Goal: Transaction & Acquisition: Obtain resource

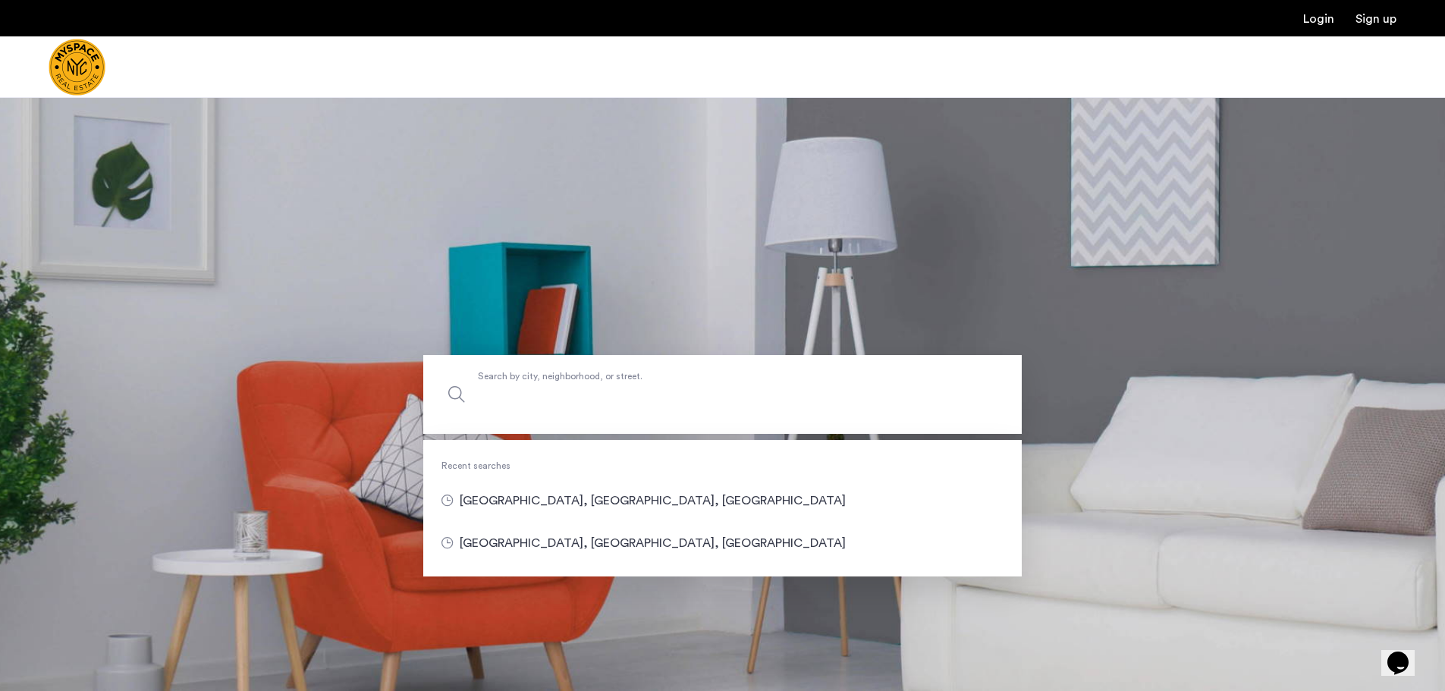
click at [581, 379] on label "Search by city, neighborhood, or street." at bounding box center [722, 394] width 598 height 79
click at [581, 379] on input "Search by city, neighborhood, or street." at bounding box center [722, 394] width 598 height 79
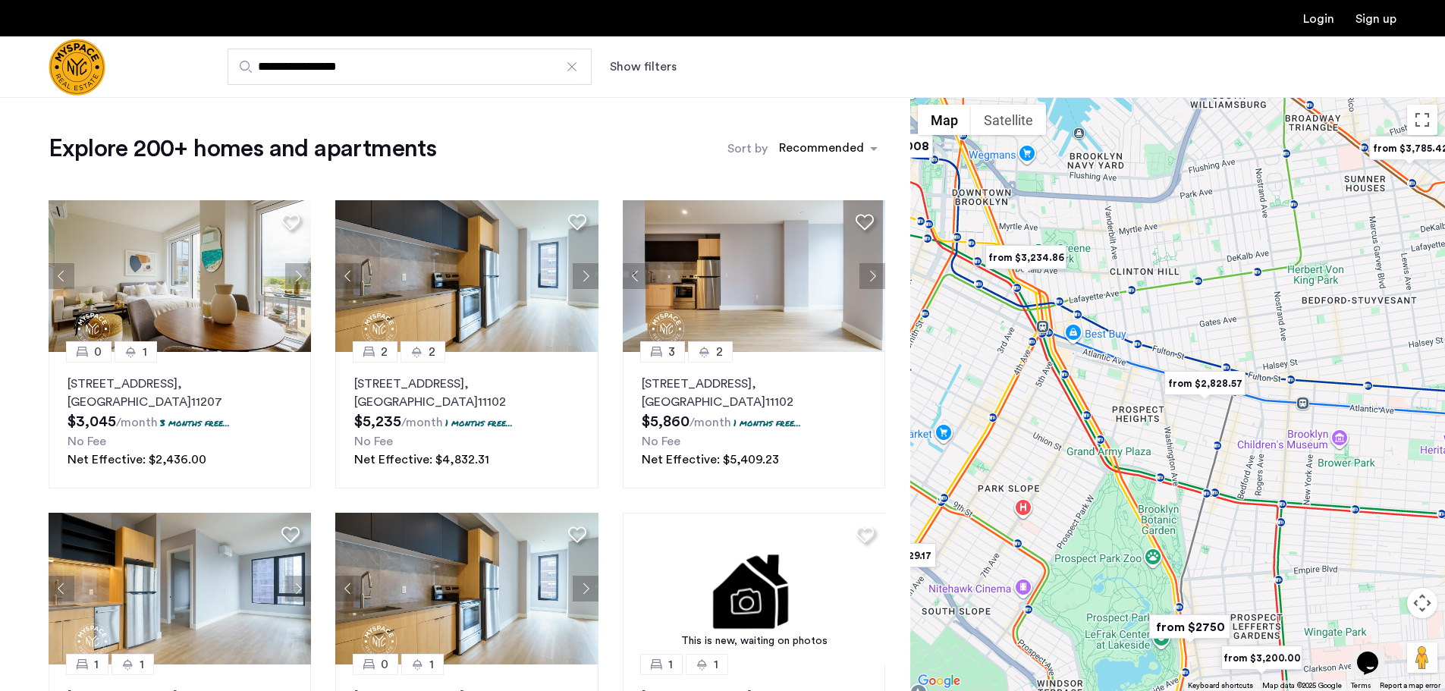
drag, startPoint x: 1051, startPoint y: 369, endPoint x: 1230, endPoint y: 460, distance: 200.4
click at [1230, 460] on div at bounding box center [1177, 394] width 535 height 594
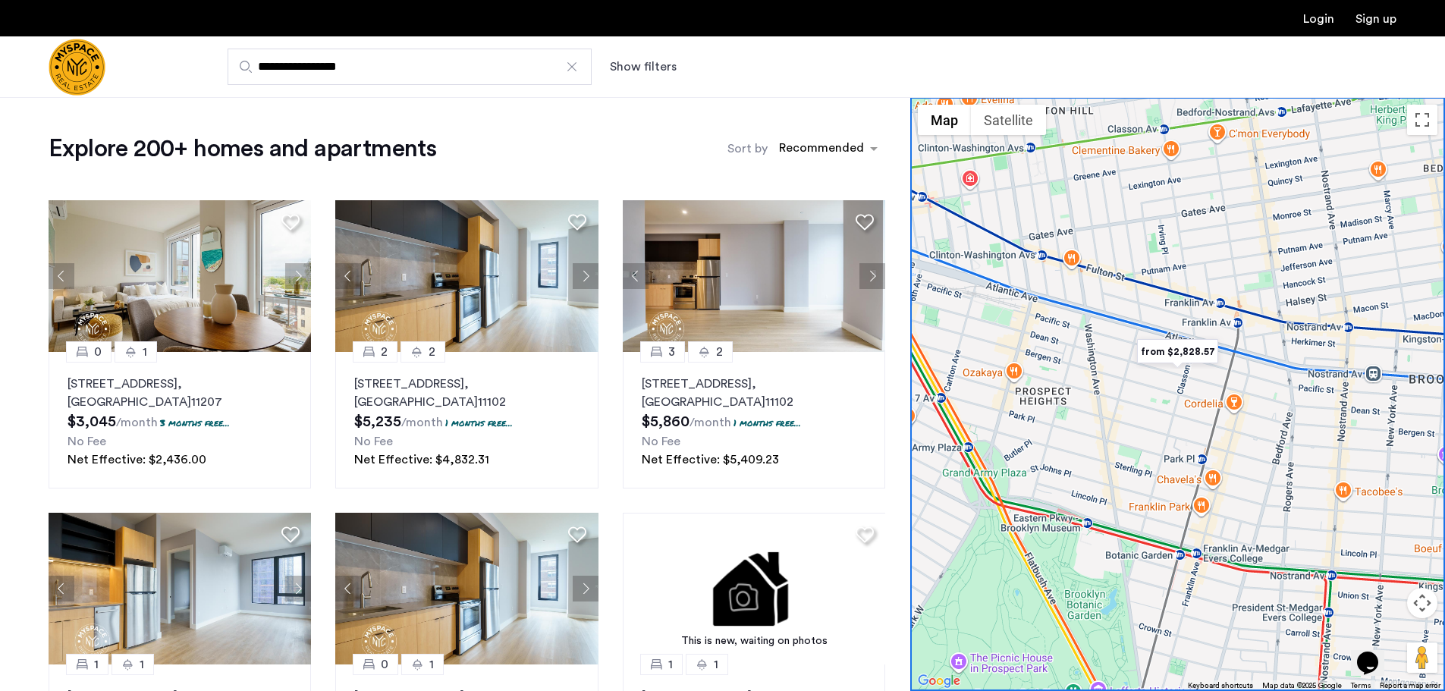
click at [1186, 351] on img "from $2,828.57" at bounding box center [1177, 351] width 93 height 34
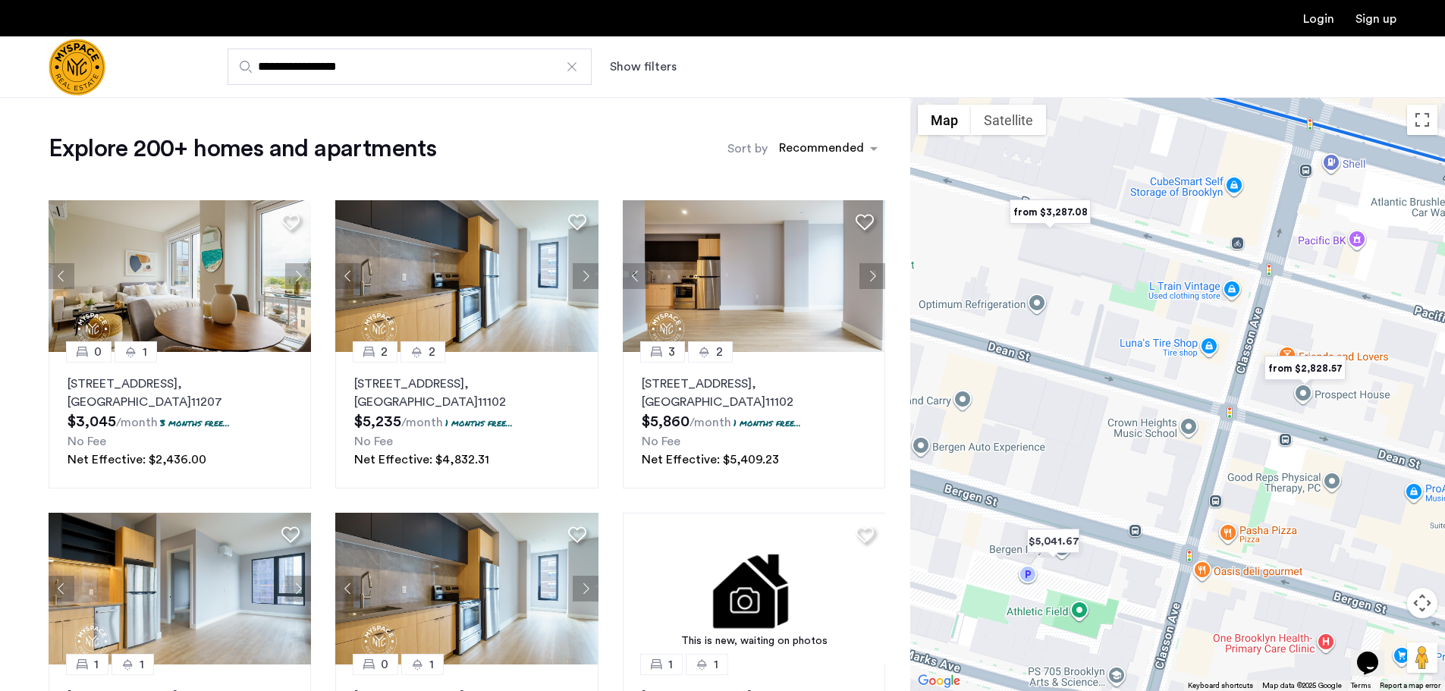
click at [1282, 375] on img "from $2,828.57" at bounding box center [1304, 368] width 93 height 34
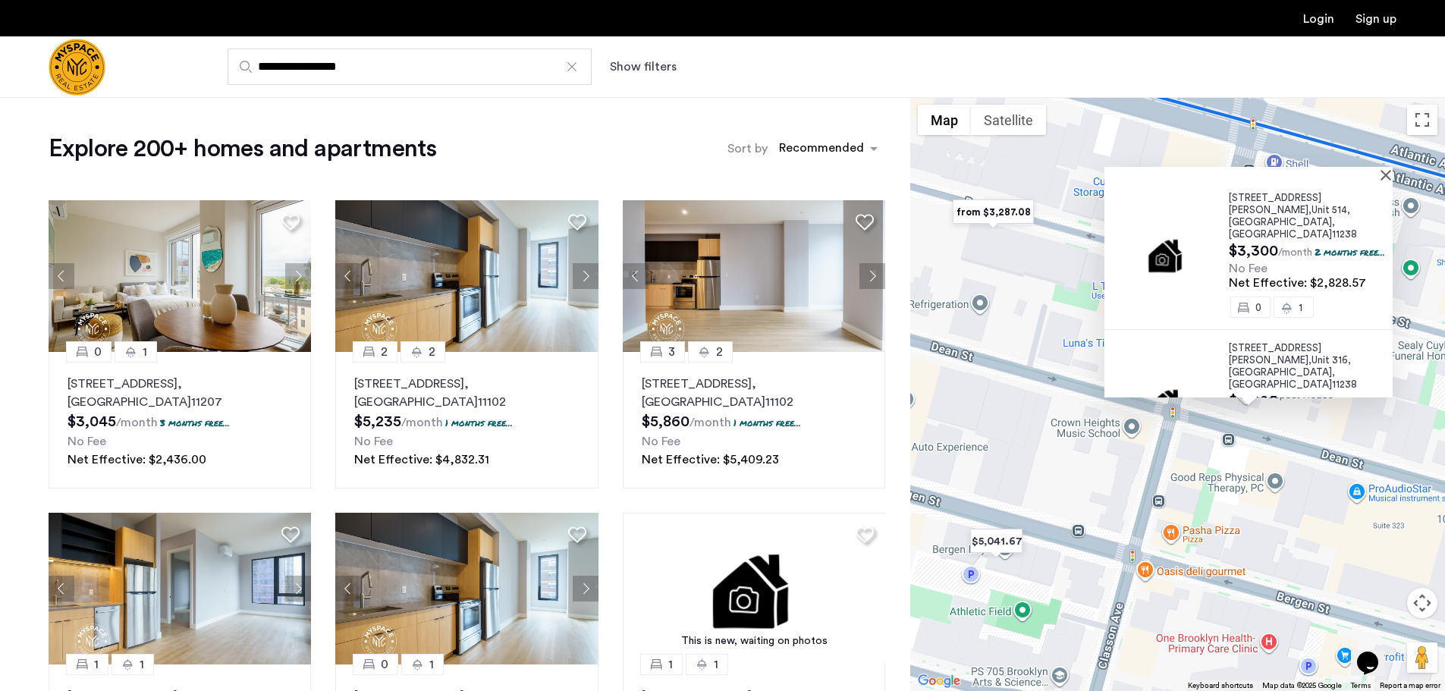
click at [554, 143] on div "Explore 200+ homes and apartments Sort by Recommended" at bounding box center [467, 148] width 836 height 30
click at [639, 61] on button "Show filters" at bounding box center [643, 67] width 67 height 18
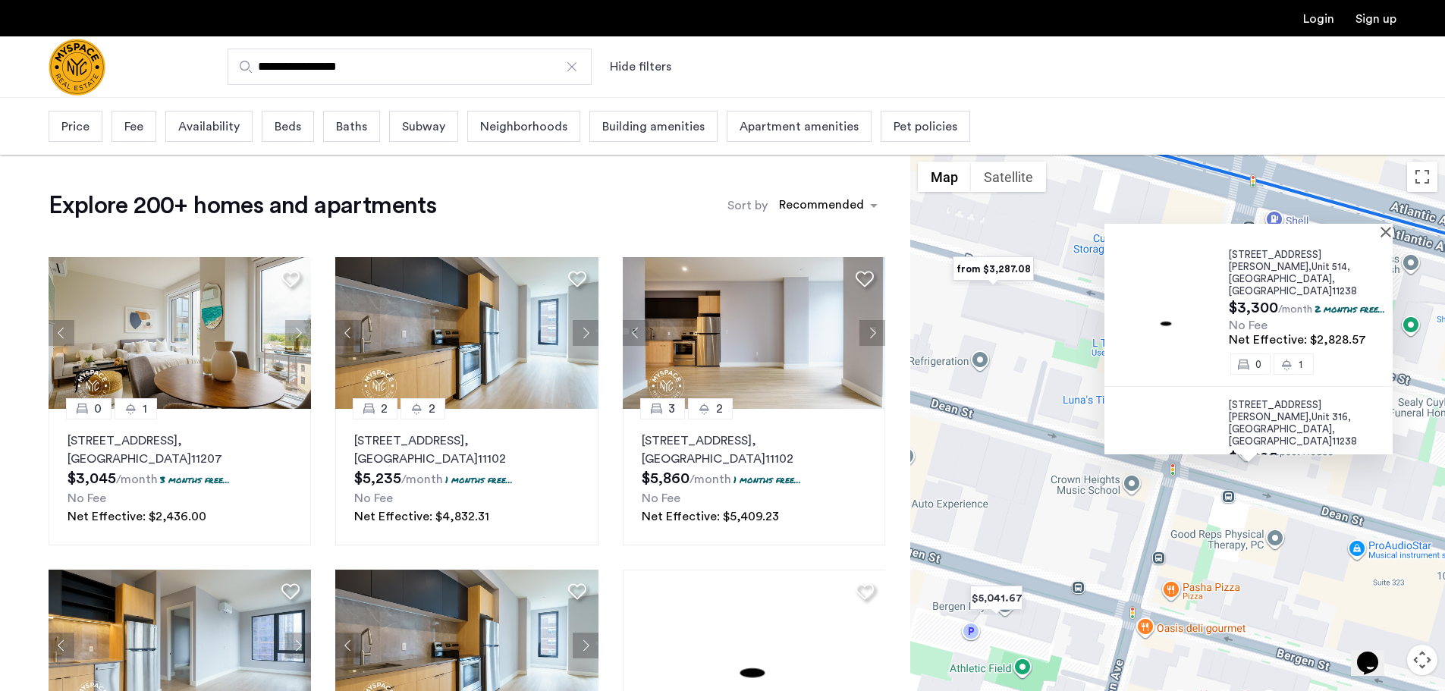
click at [129, 130] on span "Fee" at bounding box center [133, 127] width 19 height 18
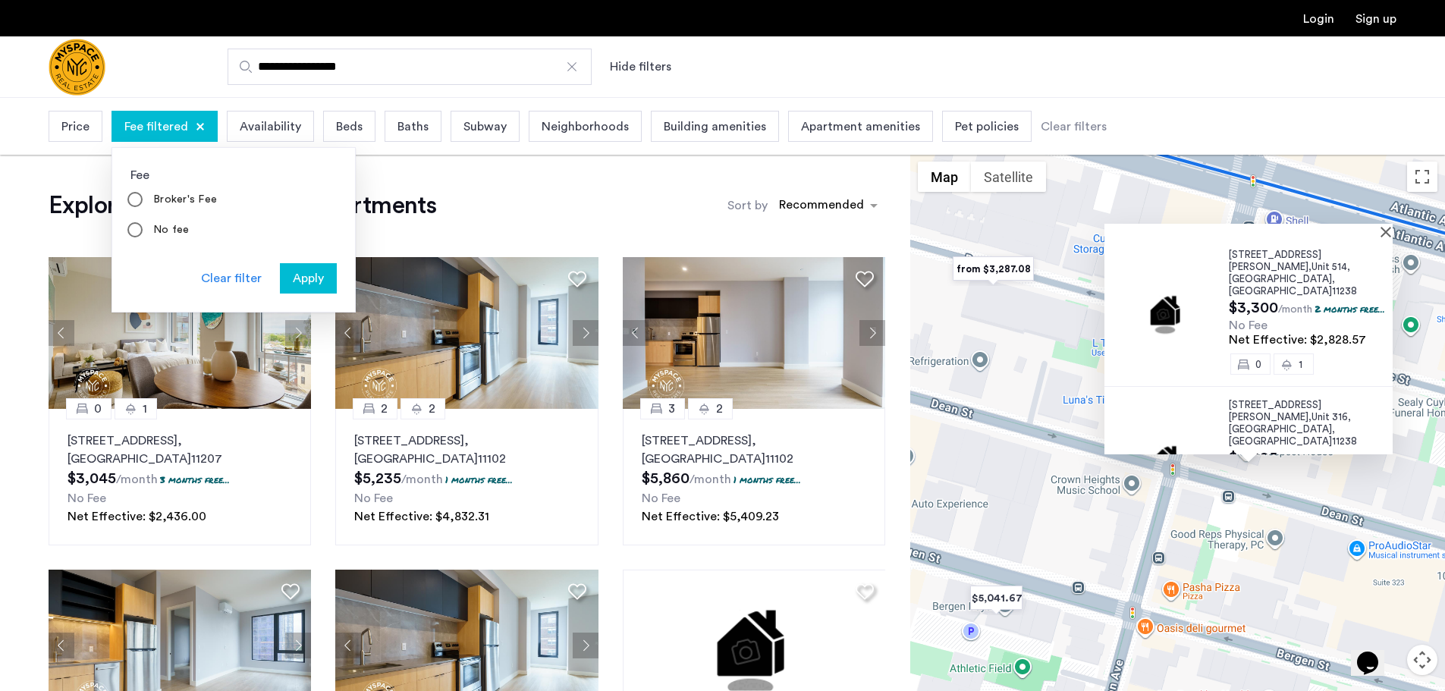
click at [87, 116] on div "Price" at bounding box center [76, 126] width 54 height 31
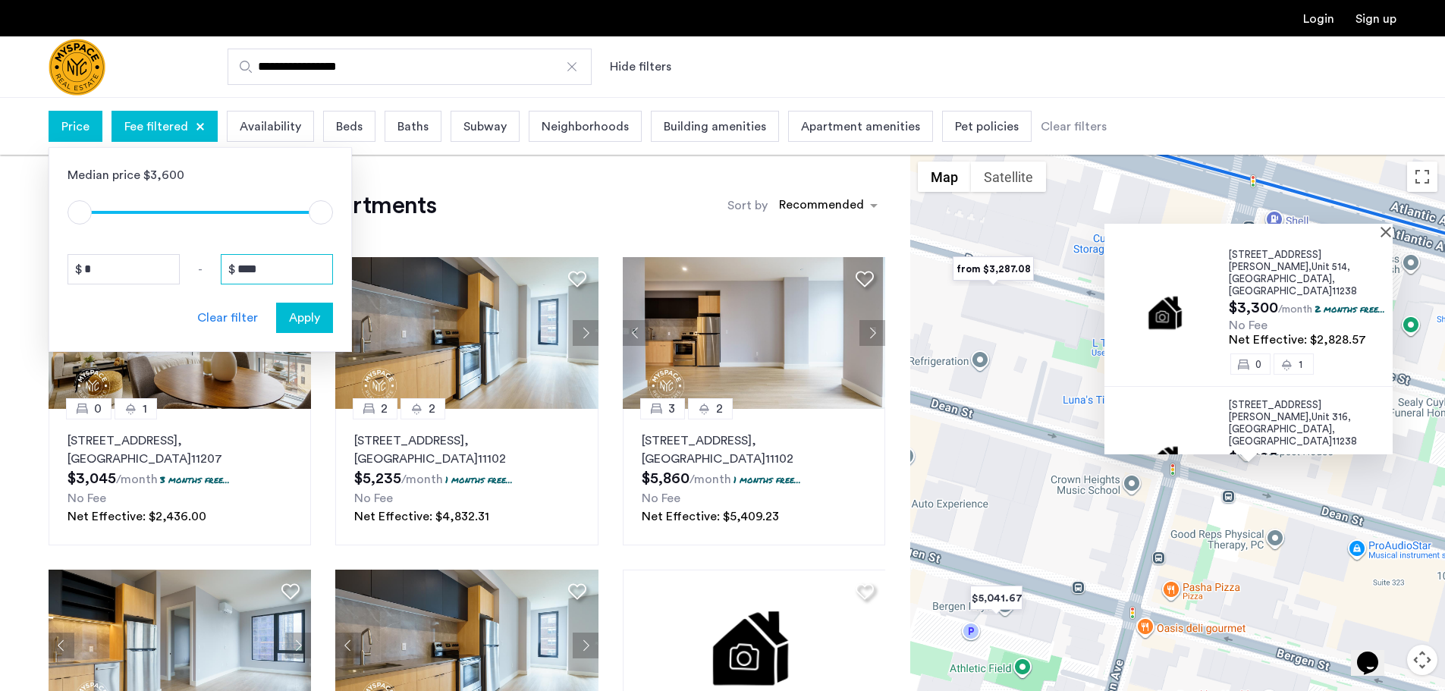
click at [240, 271] on input "****" at bounding box center [277, 269] width 112 height 30
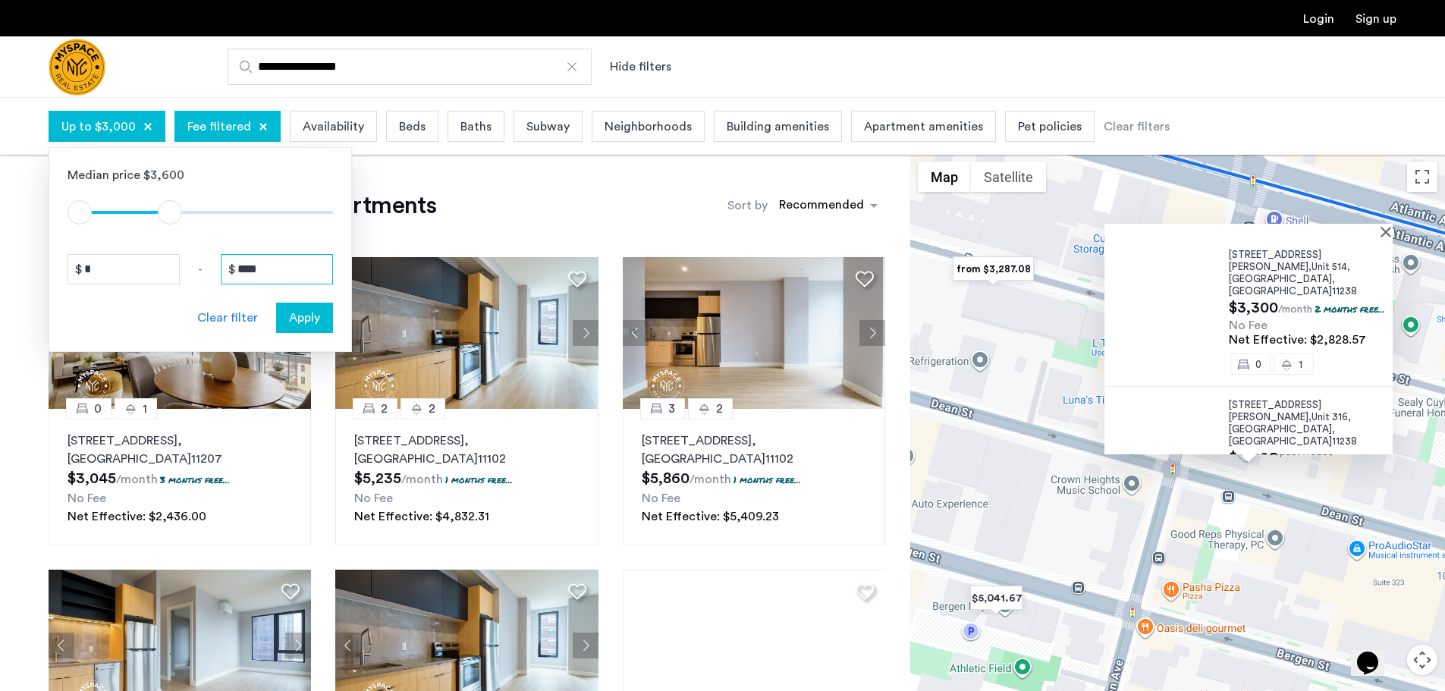
type input "****"
click at [311, 315] on span "Apply" at bounding box center [304, 318] width 31 height 18
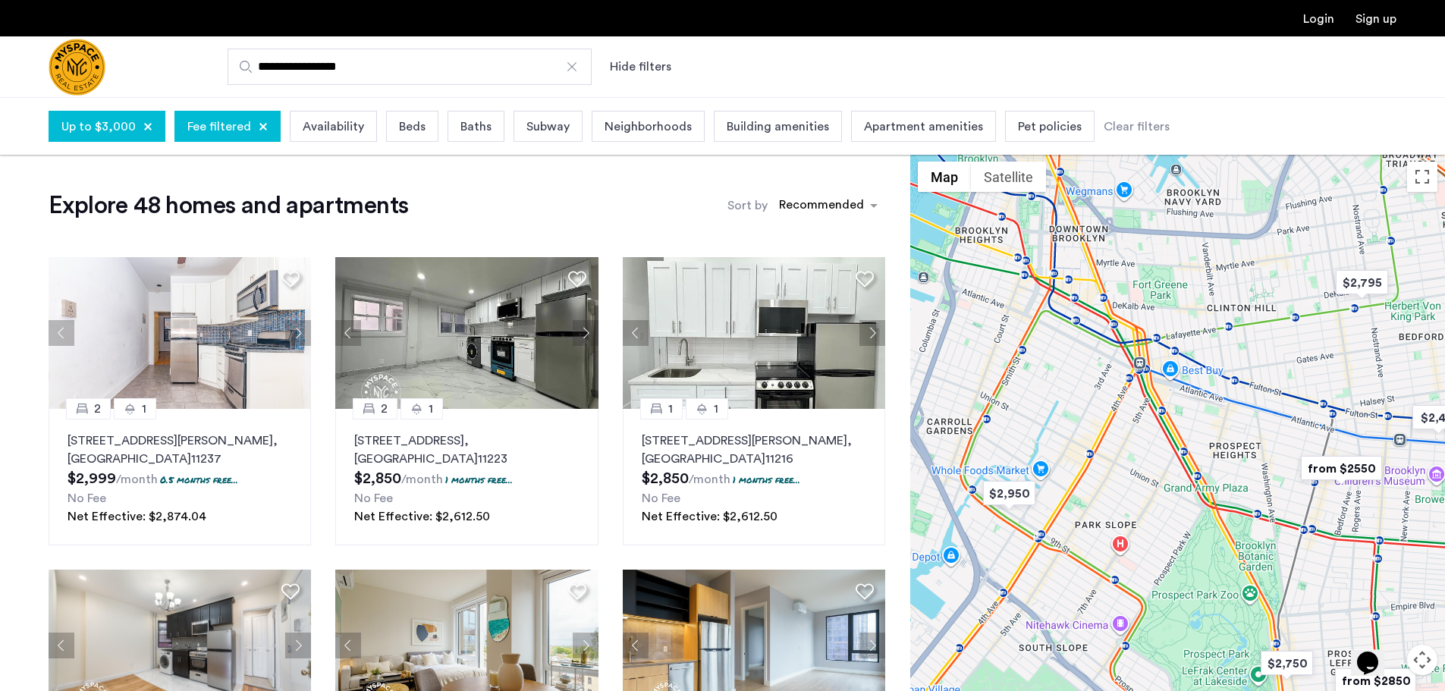
drag, startPoint x: 1280, startPoint y: 513, endPoint x: 1221, endPoint y: 460, distance: 80.0
click at [1221, 460] on div at bounding box center [1177, 451] width 535 height 594
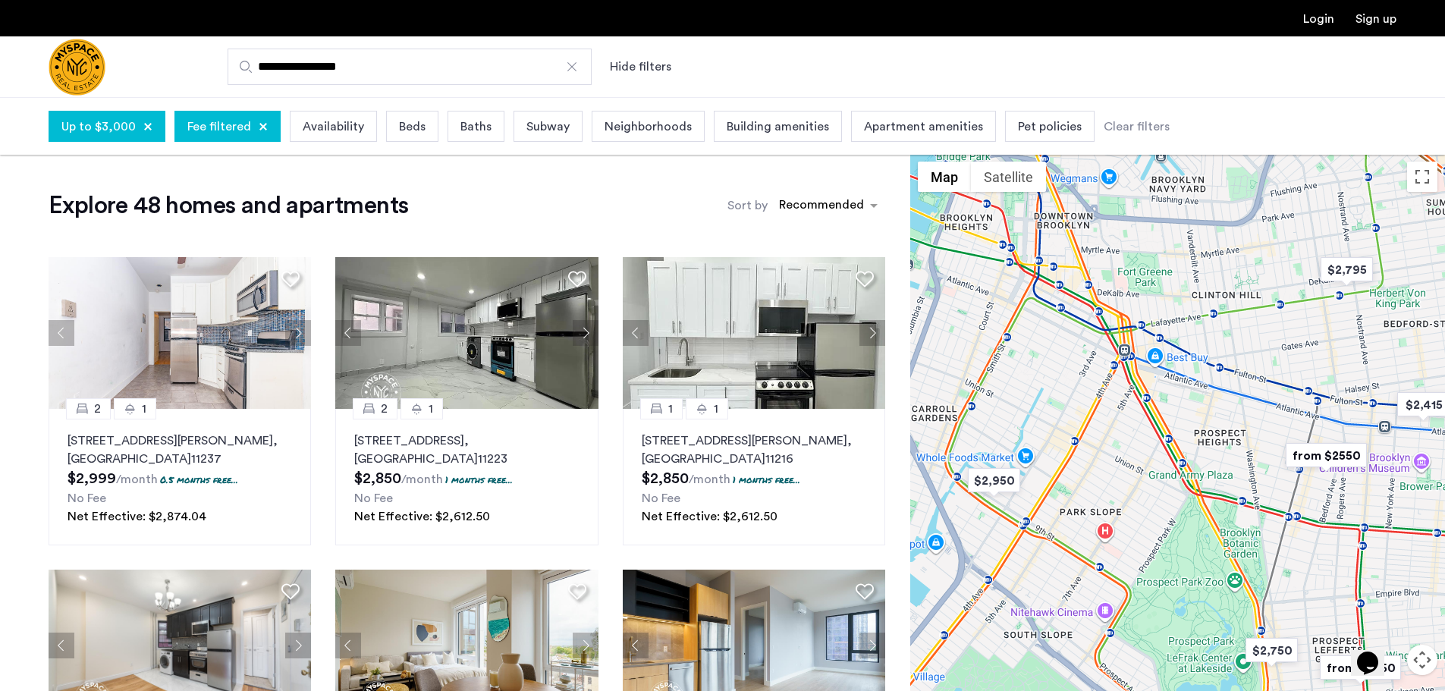
click at [1332, 458] on img "from $2550" at bounding box center [1325, 455] width 93 height 34
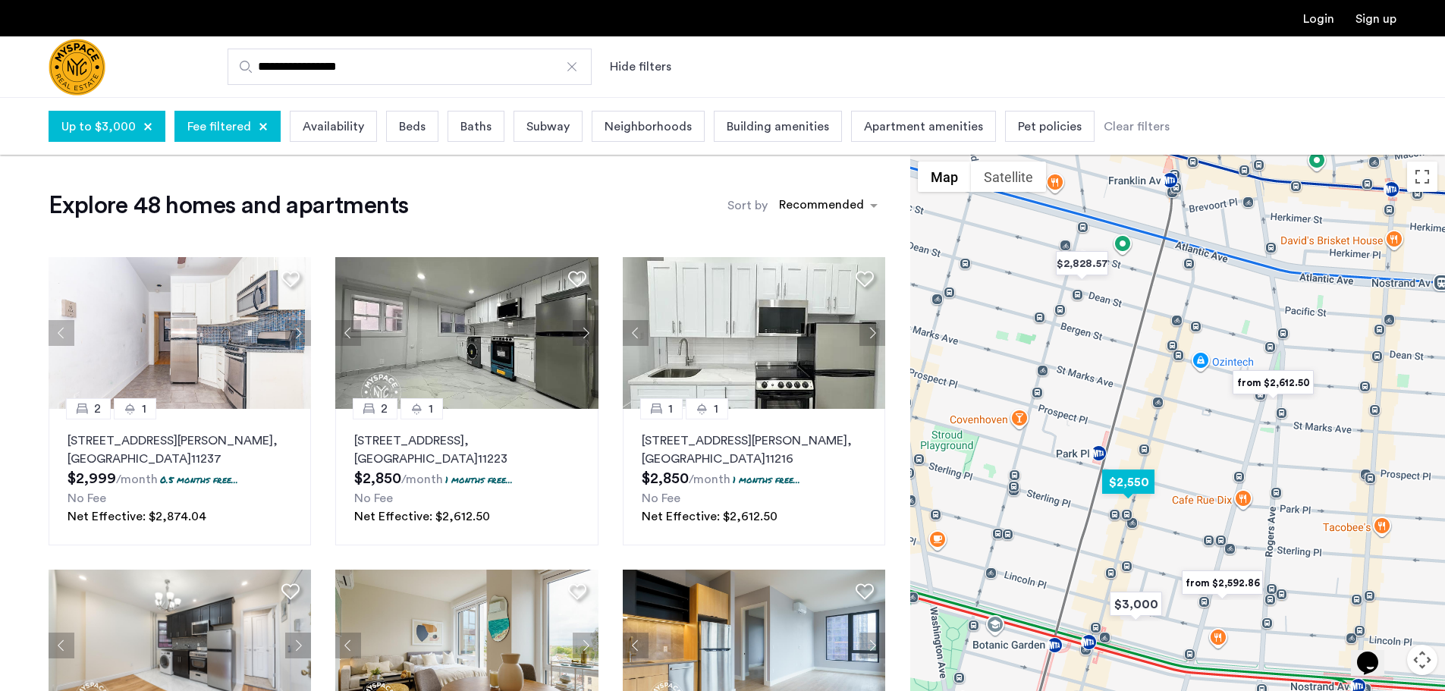
click at [1131, 477] on img "$2,550" at bounding box center [1128, 482] width 64 height 34
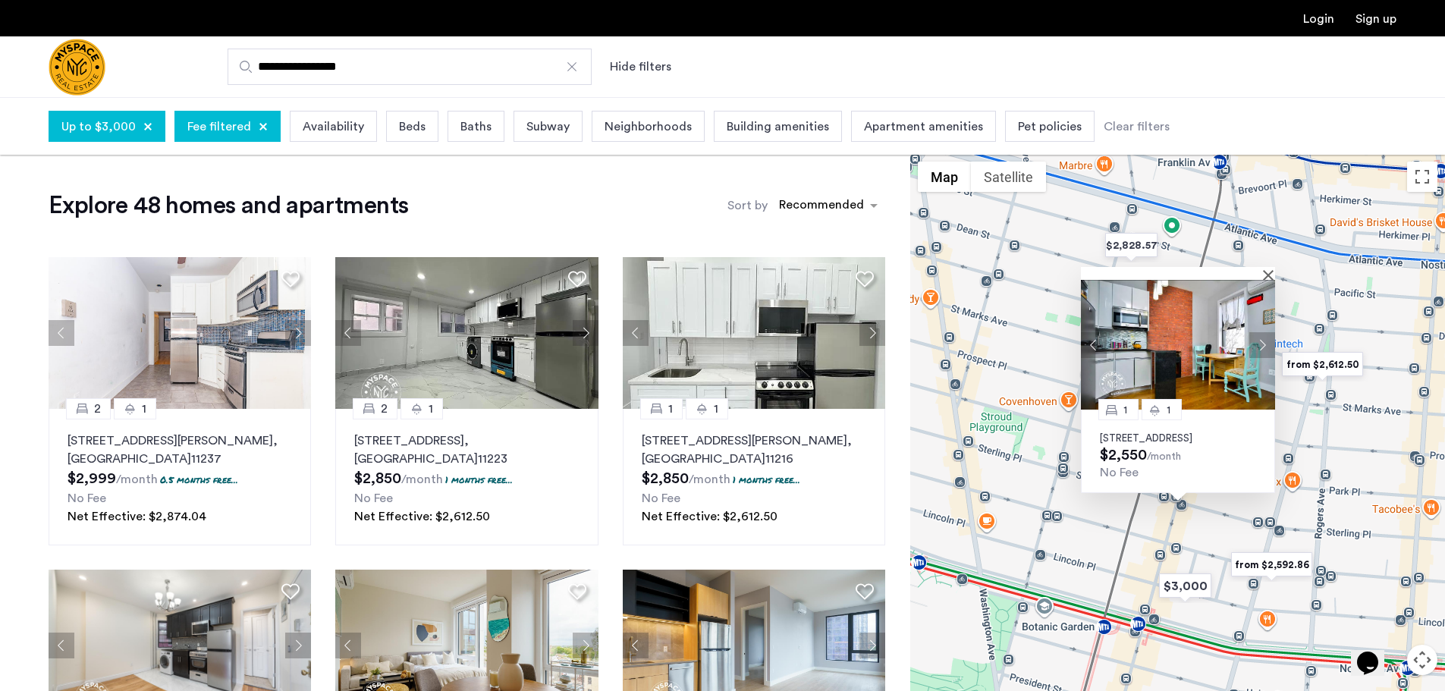
click at [1261, 331] on button "Next apartment" at bounding box center [1262, 344] width 26 height 26
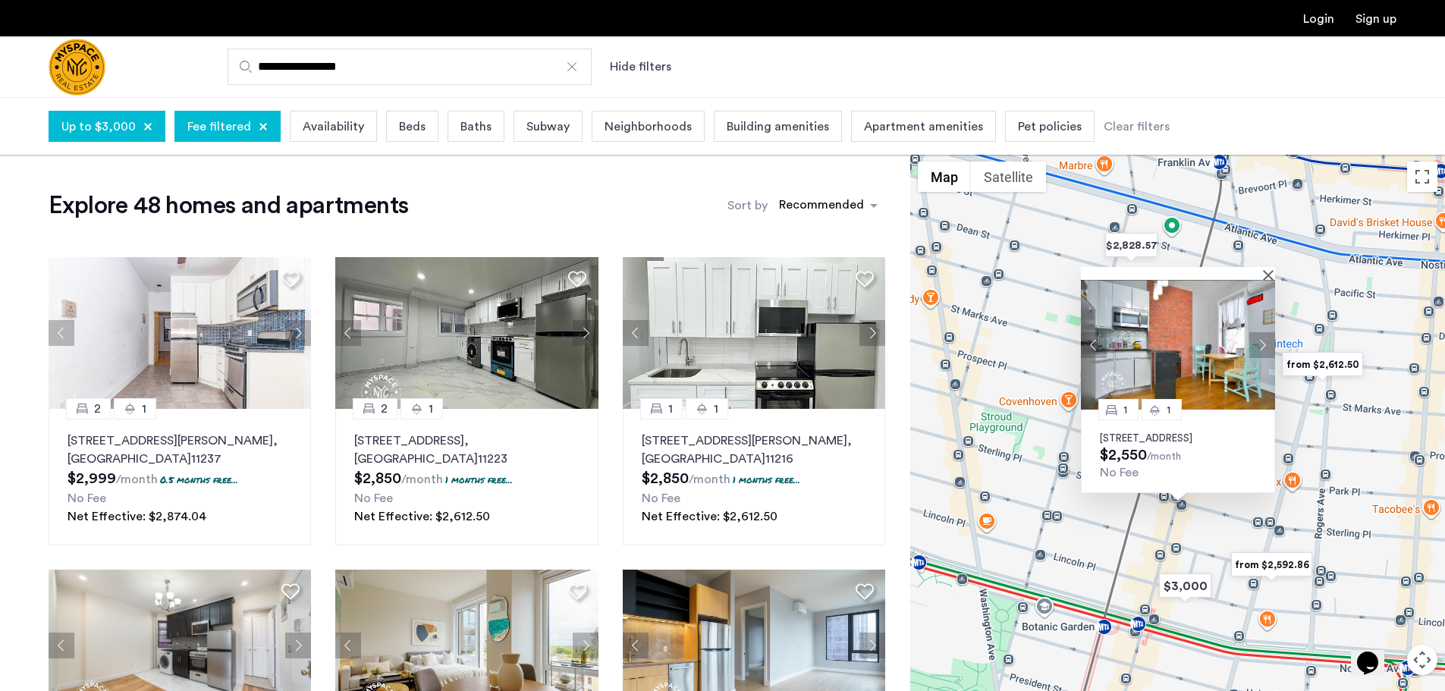
click at [1260, 331] on button "Next apartment" at bounding box center [1262, 344] width 26 height 26
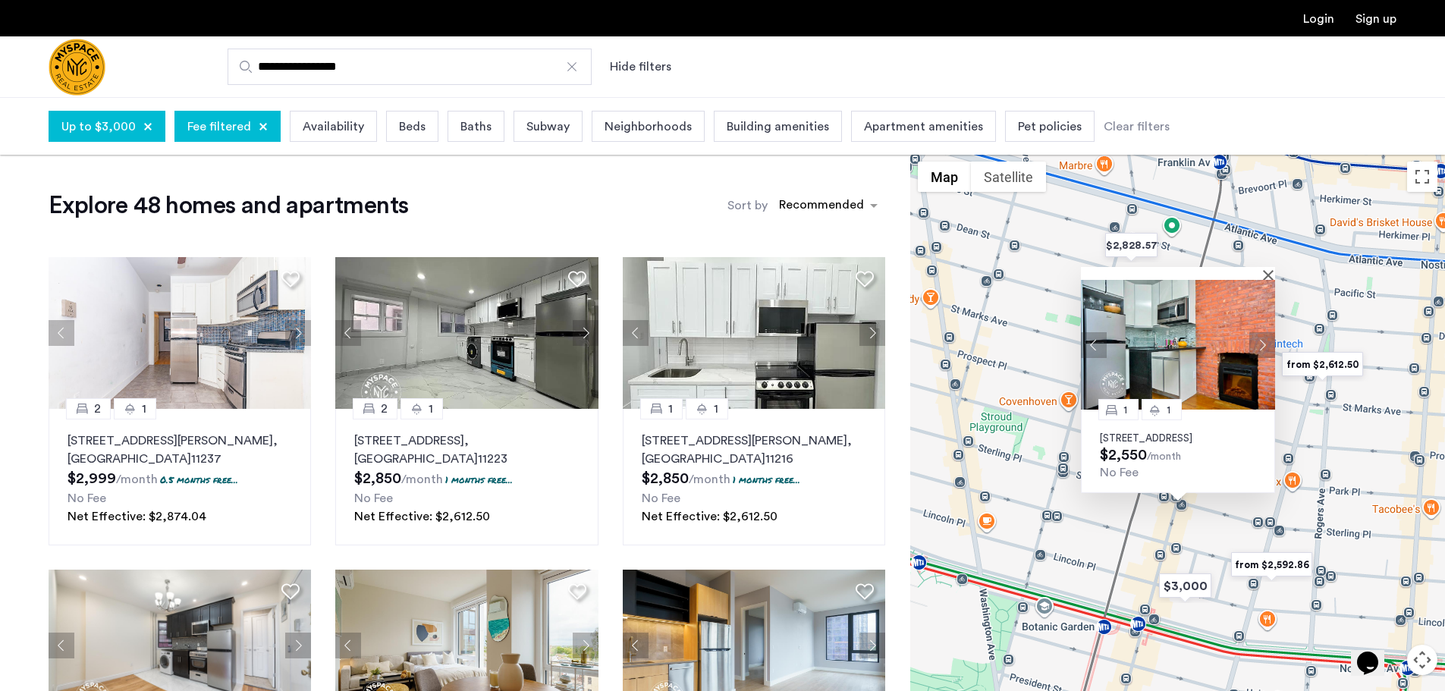
click at [1260, 331] on button "Next apartment" at bounding box center [1262, 344] width 26 height 26
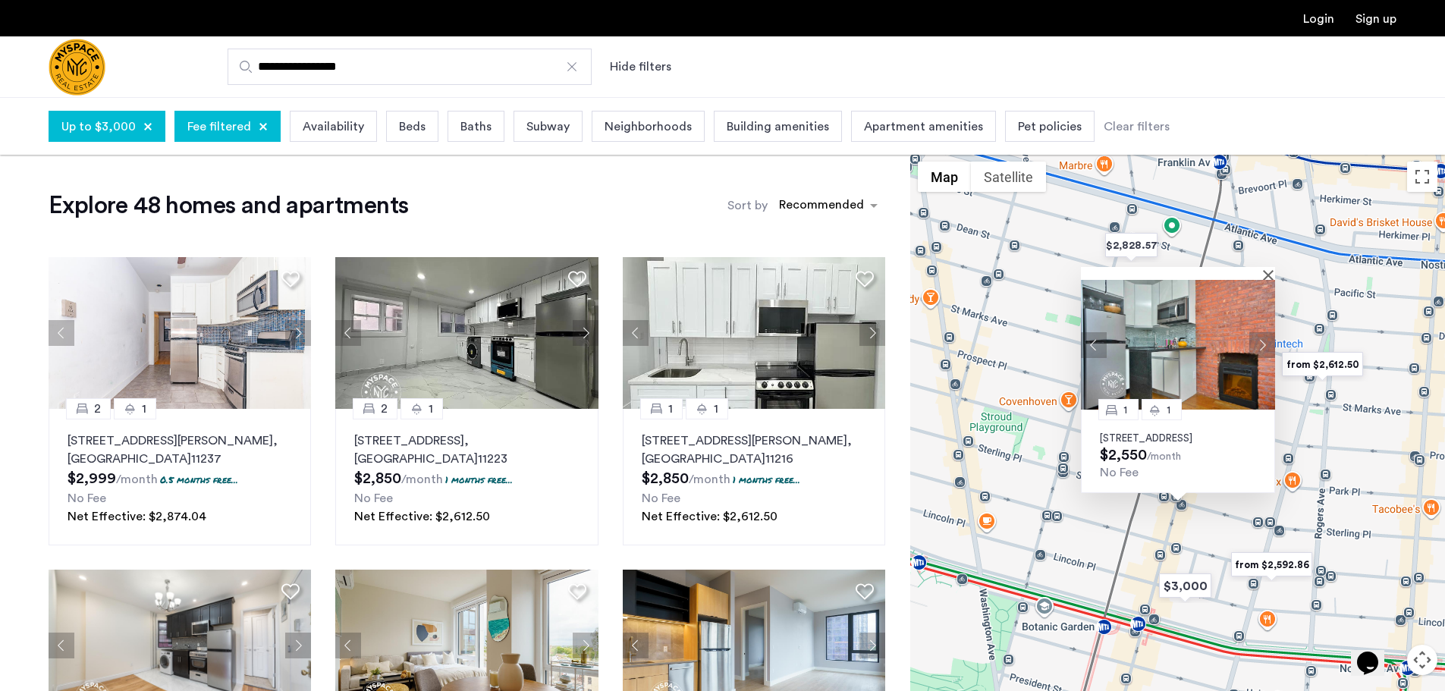
click at [1260, 331] on button "Next apartment" at bounding box center [1262, 344] width 26 height 26
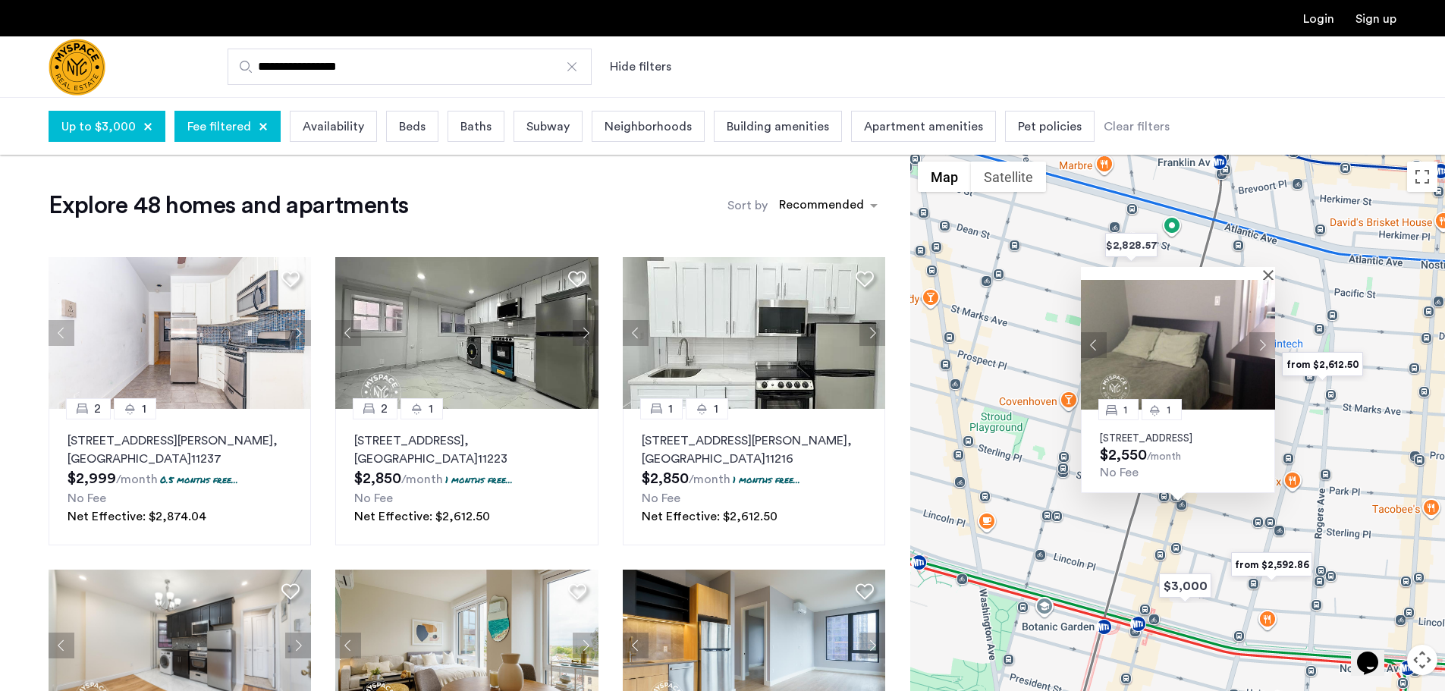
click at [1260, 331] on button "Next apartment" at bounding box center [1262, 344] width 26 height 26
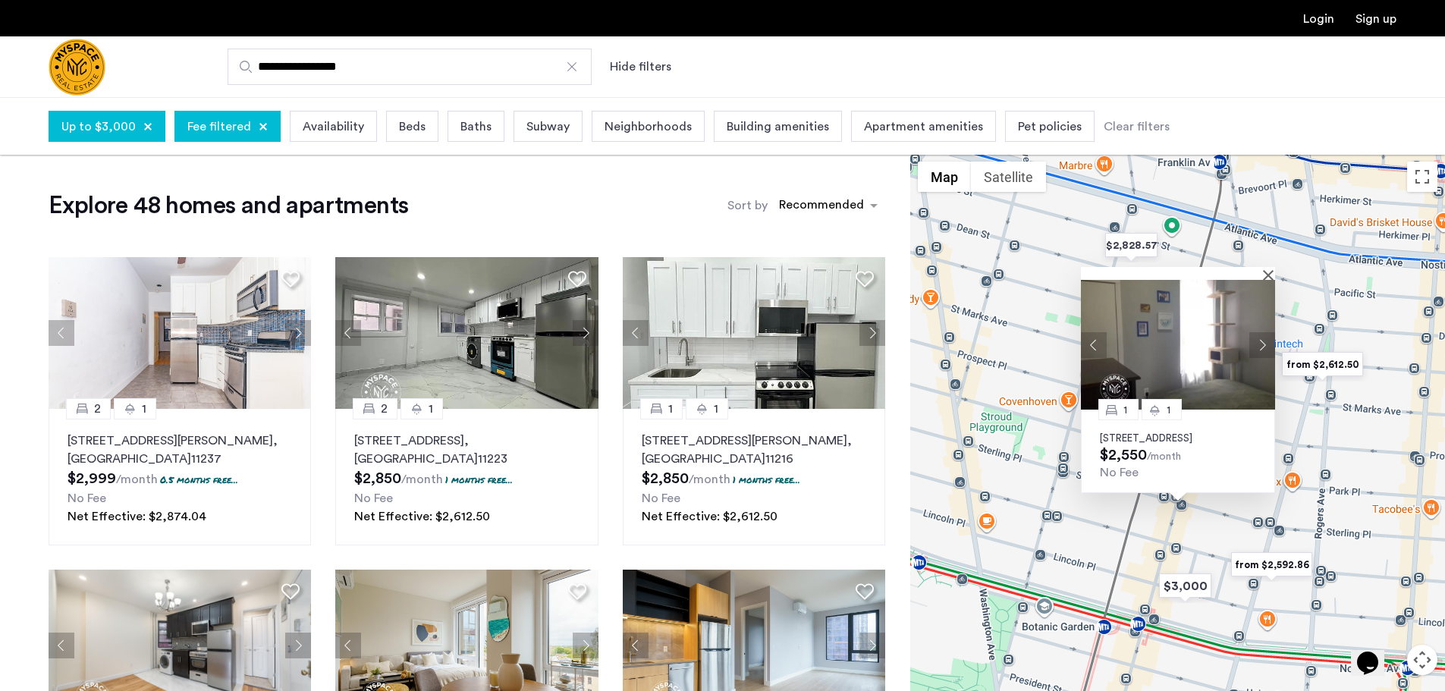
click at [1260, 331] on button "Next apartment" at bounding box center [1262, 344] width 26 height 26
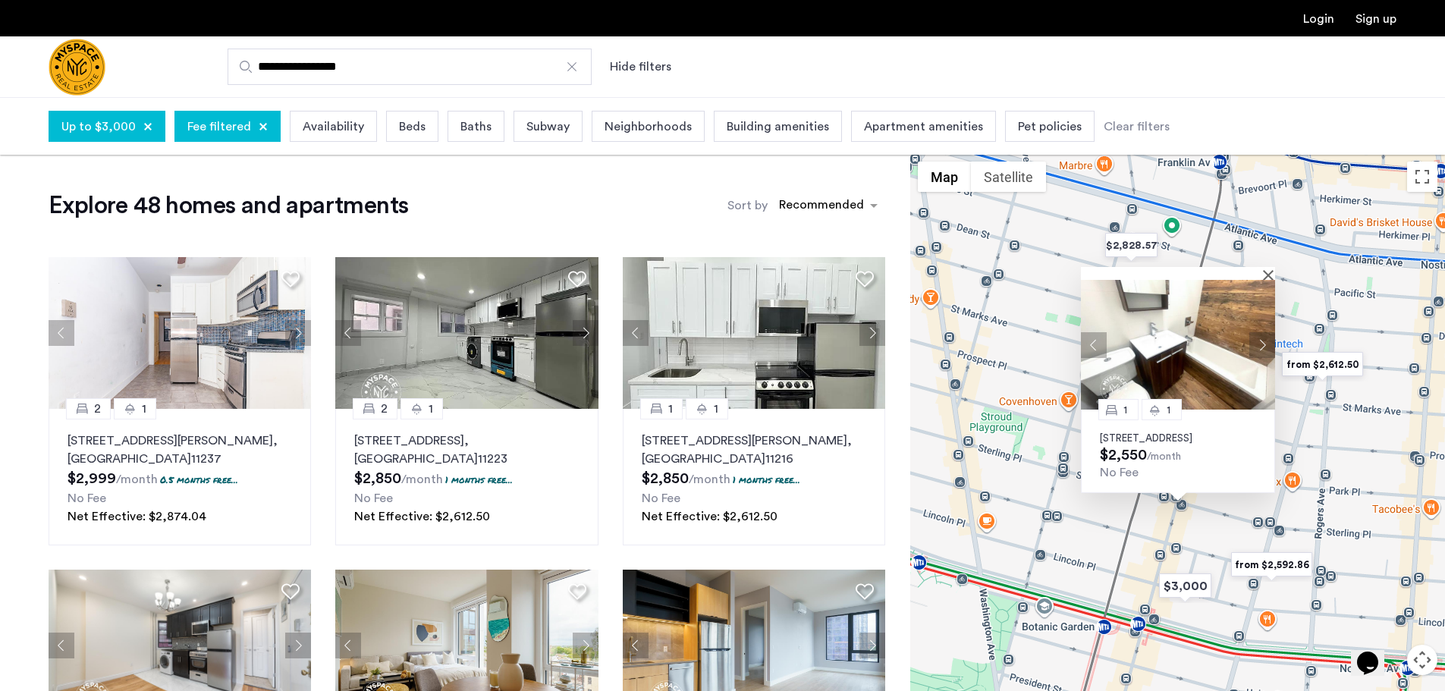
click at [1260, 331] on button "Next apartment" at bounding box center [1262, 344] width 26 height 26
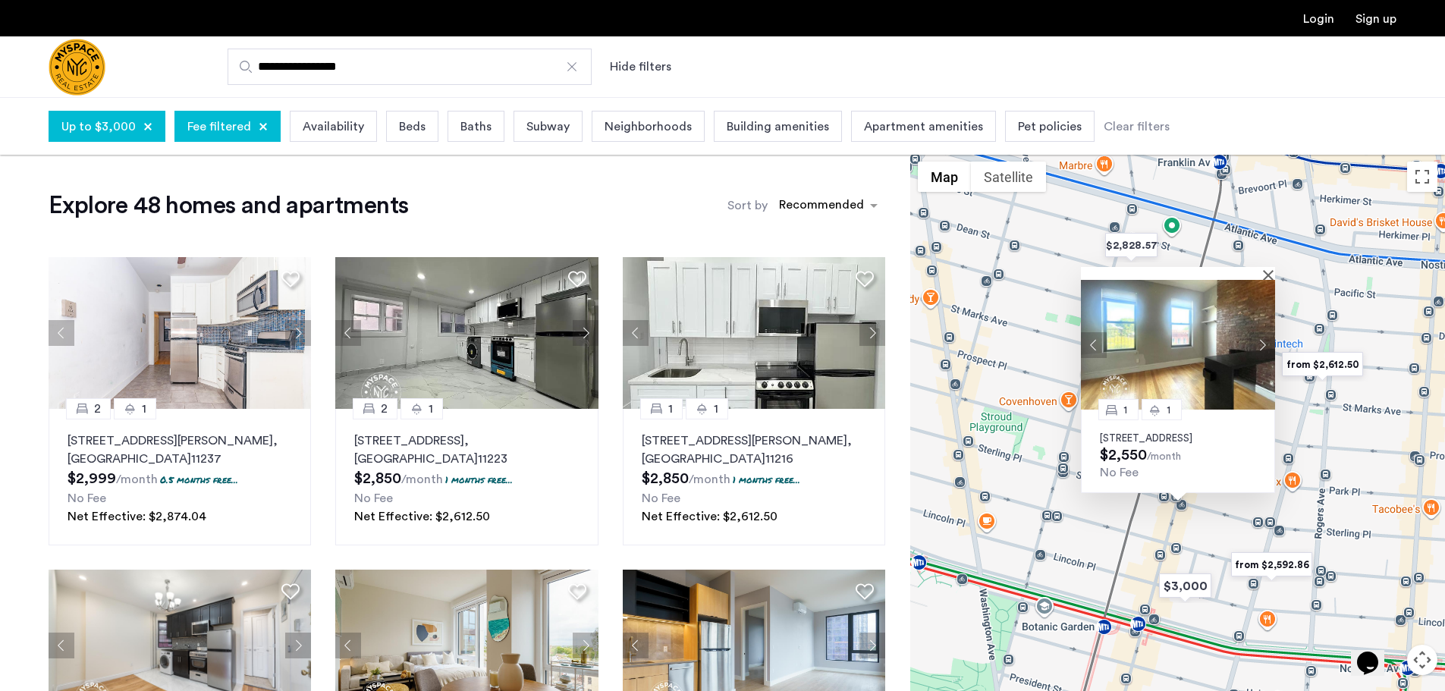
click at [1260, 331] on button "Next apartment" at bounding box center [1262, 344] width 26 height 26
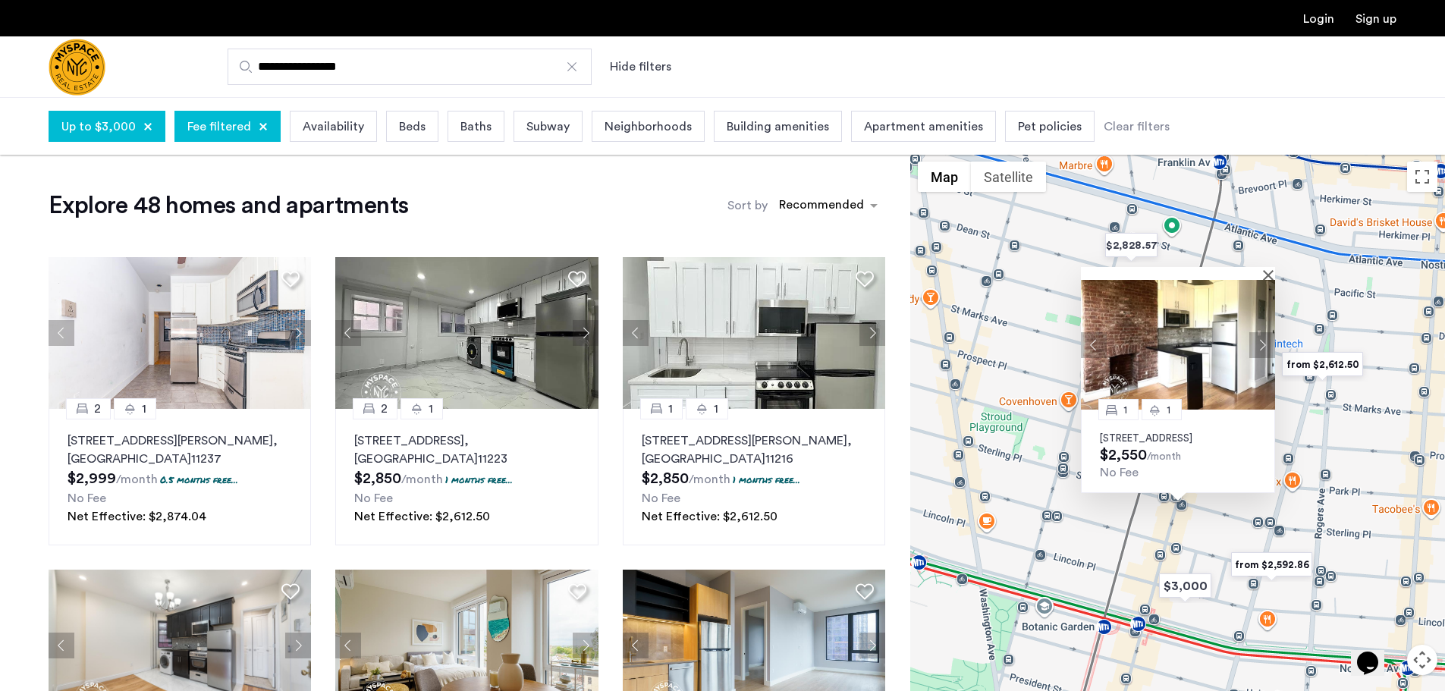
click at [1260, 331] on button "Next apartment" at bounding box center [1262, 344] width 26 height 26
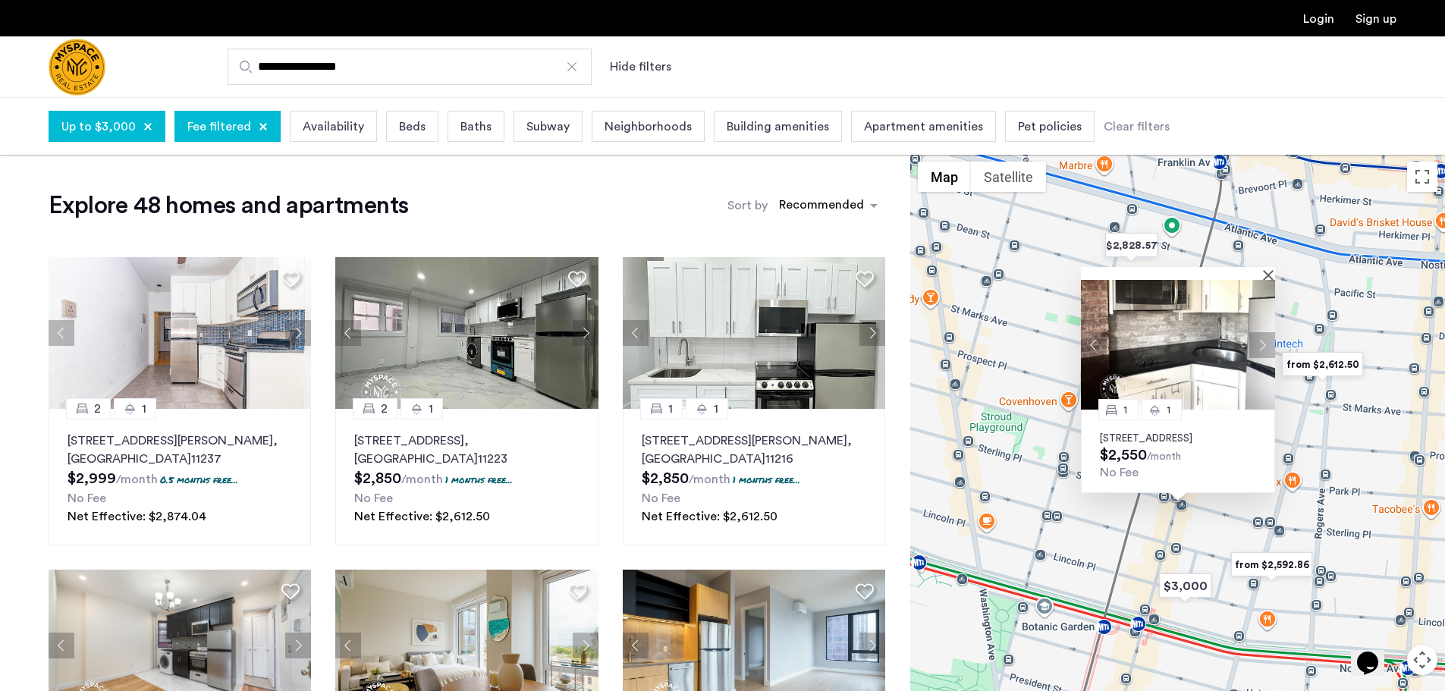
click at [1266, 267] on div at bounding box center [1178, 273] width 194 height 13
click at [1273, 269] on button "Close" at bounding box center [1271, 274] width 11 height 11
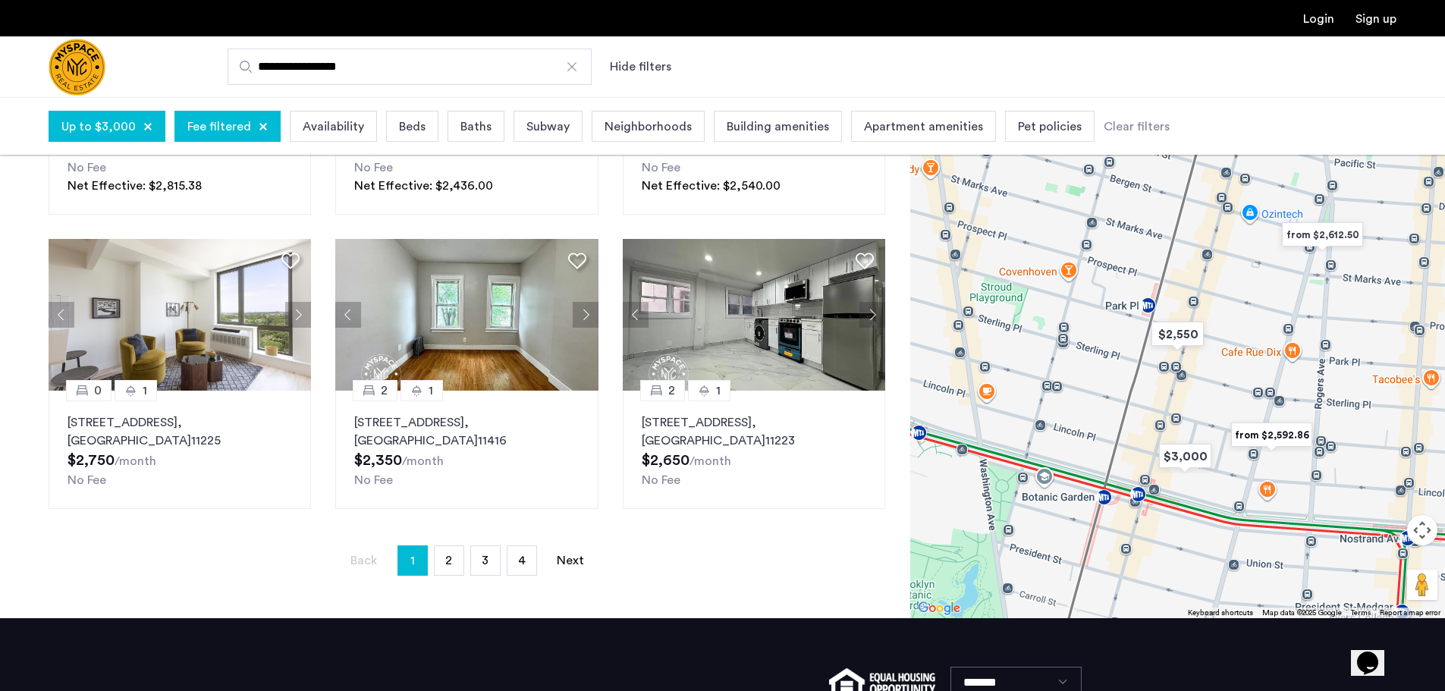
scroll to position [952, 0]
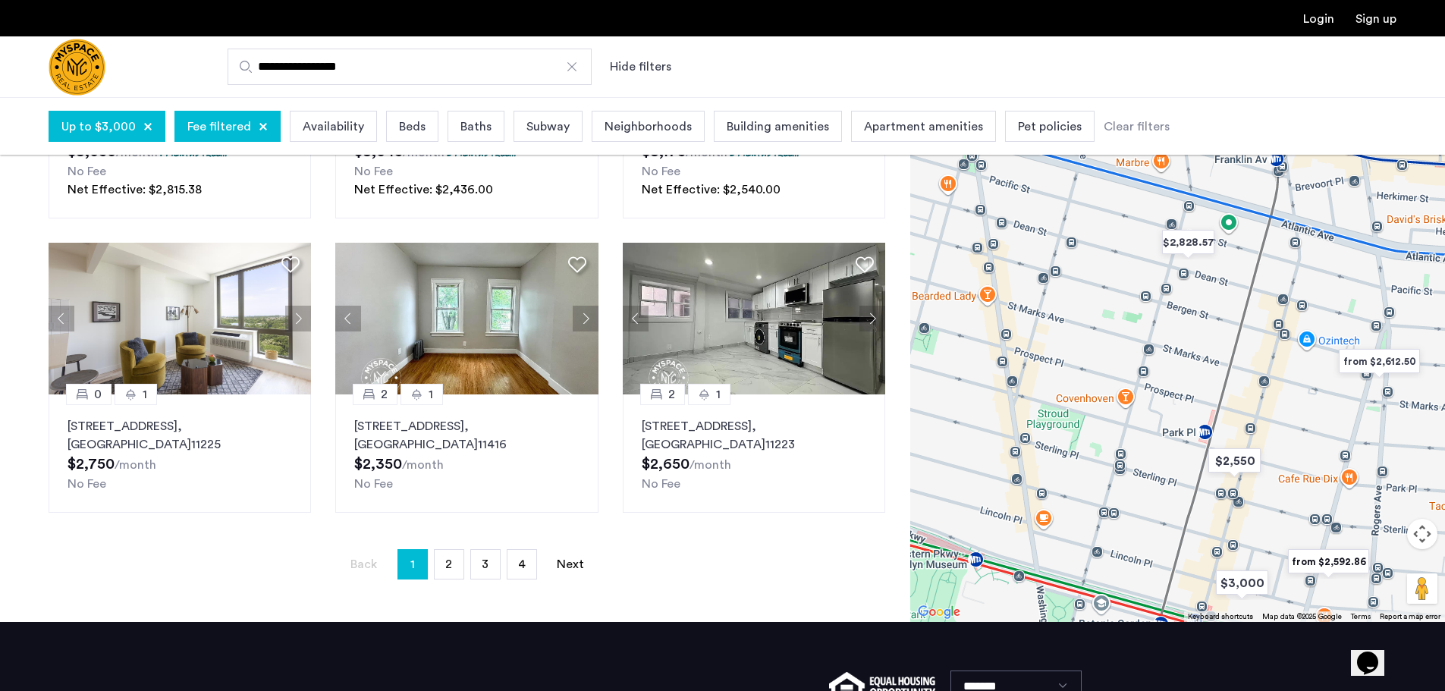
drag, startPoint x: 1157, startPoint y: 271, endPoint x: 1228, endPoint y: 405, distance: 152.0
click at [1228, 405] on div at bounding box center [1177, 325] width 535 height 594
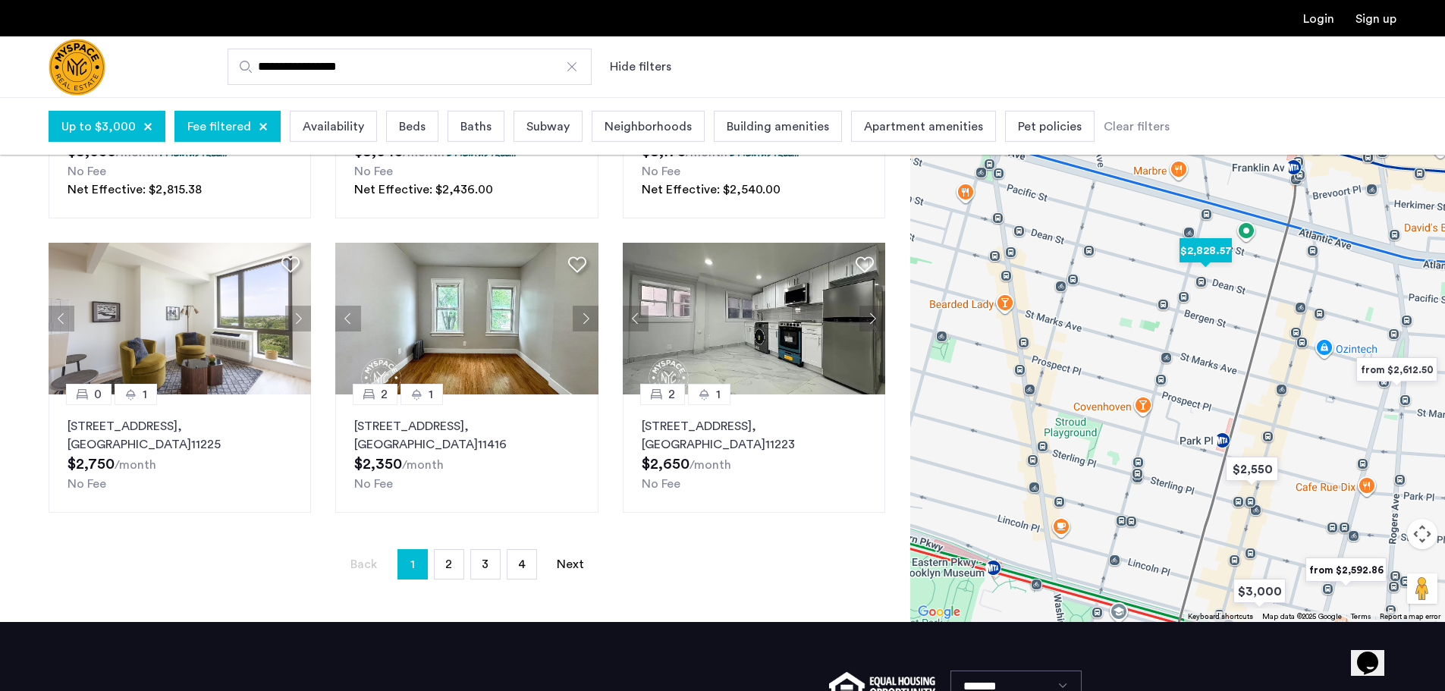
click at [1200, 248] on img "$2,828.57" at bounding box center [1205, 251] width 64 height 34
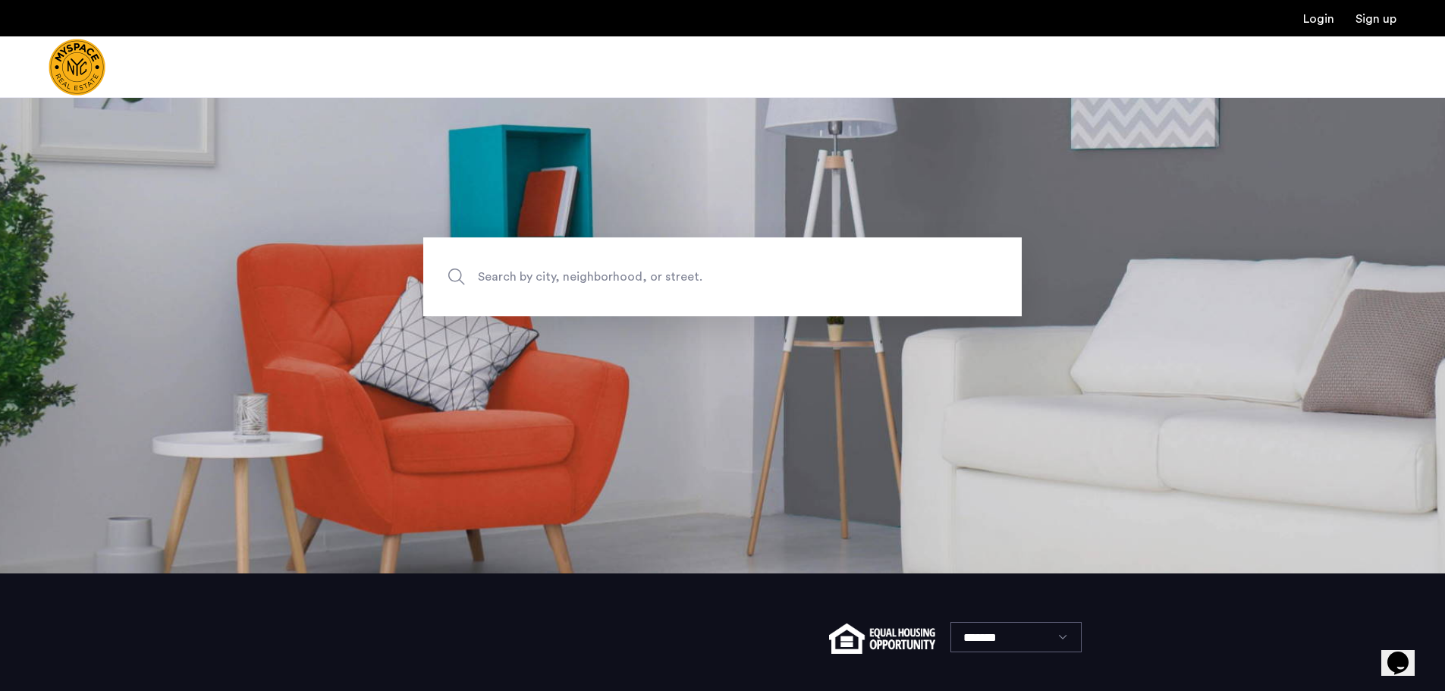
scroll to position [221, 0]
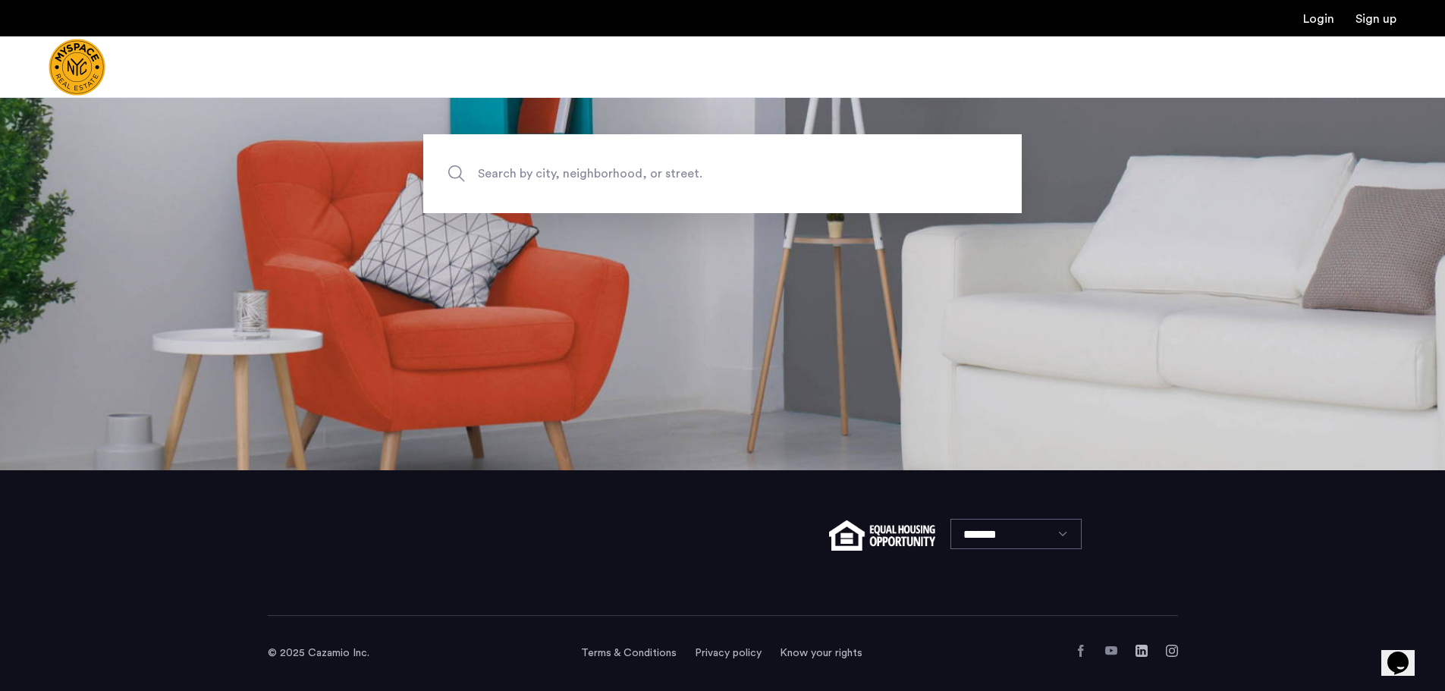
click at [566, 227] on section "Search by city, neighborhood, or street." at bounding box center [722, 173] width 1445 height 594
click at [579, 174] on span "Search by city, neighborhood, or street." at bounding box center [687, 173] width 419 height 20
click at [579, 174] on input "Search by city, neighborhood, or street." at bounding box center [722, 173] width 598 height 79
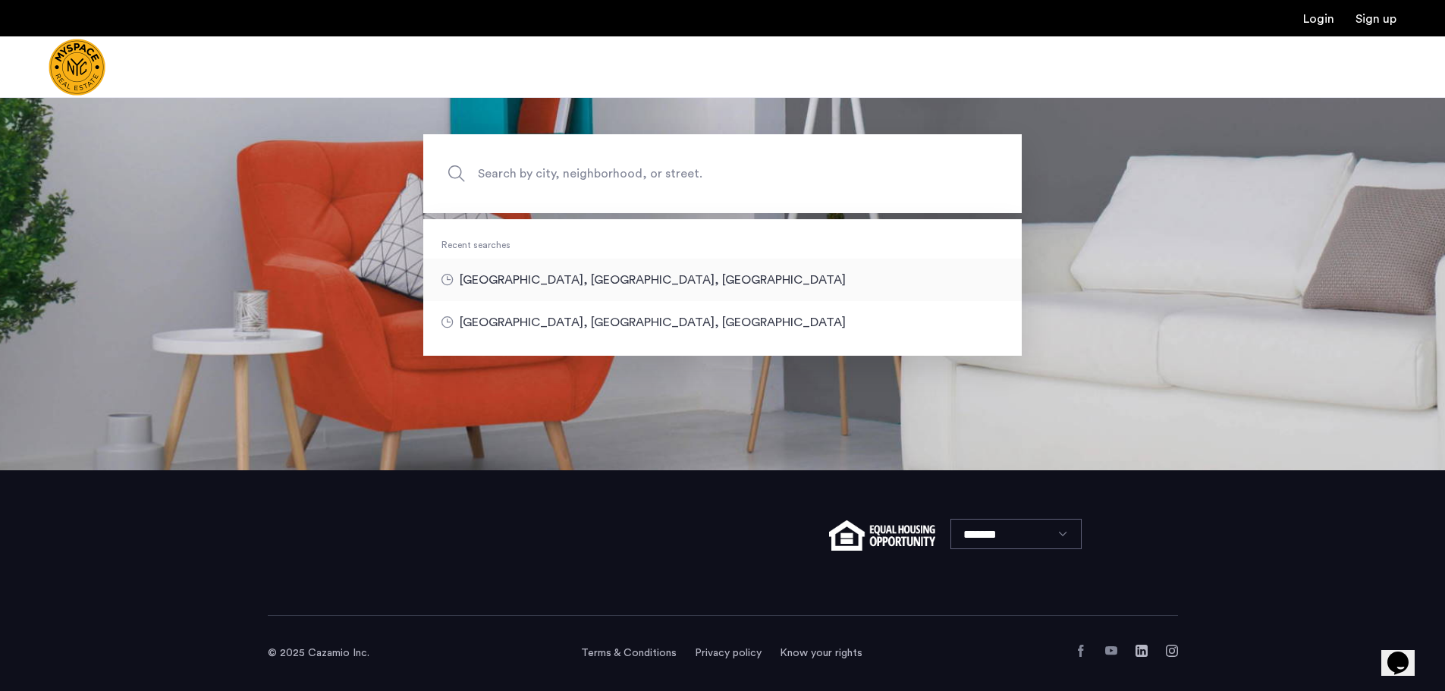
type input "**********"
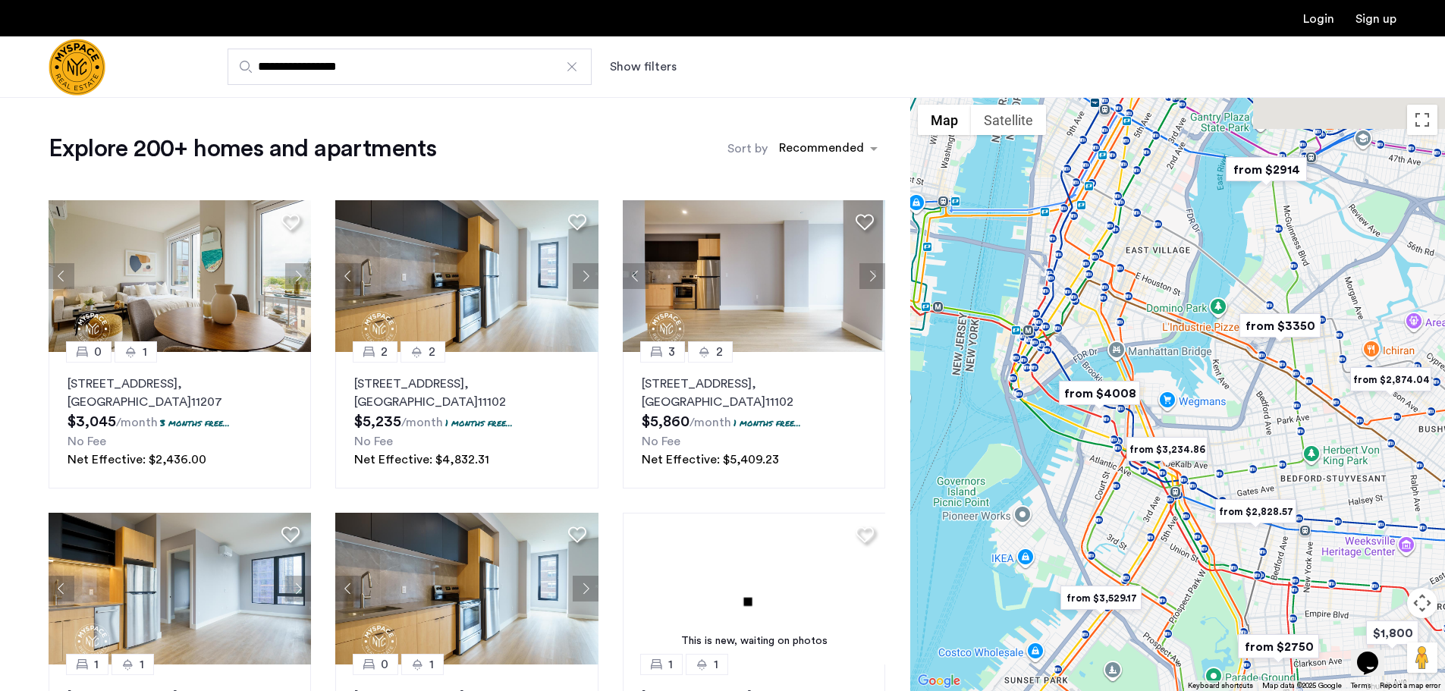
drag, startPoint x: 1081, startPoint y: 381, endPoint x: 1216, endPoint y: 631, distance: 283.3
click at [1216, 631] on div at bounding box center [1177, 394] width 535 height 594
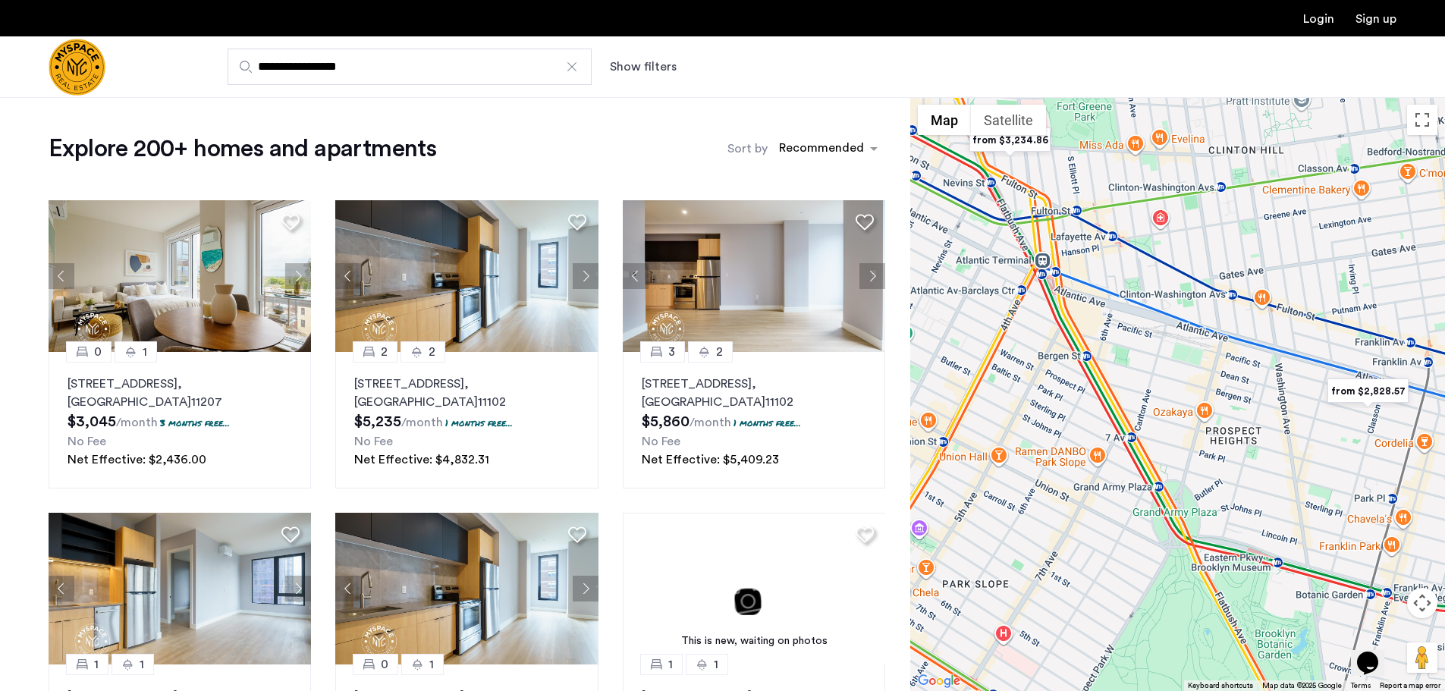
drag, startPoint x: 1214, startPoint y: 475, endPoint x: 1173, endPoint y: 362, distance: 120.2
click at [1115, 371] on div at bounding box center [1177, 394] width 535 height 594
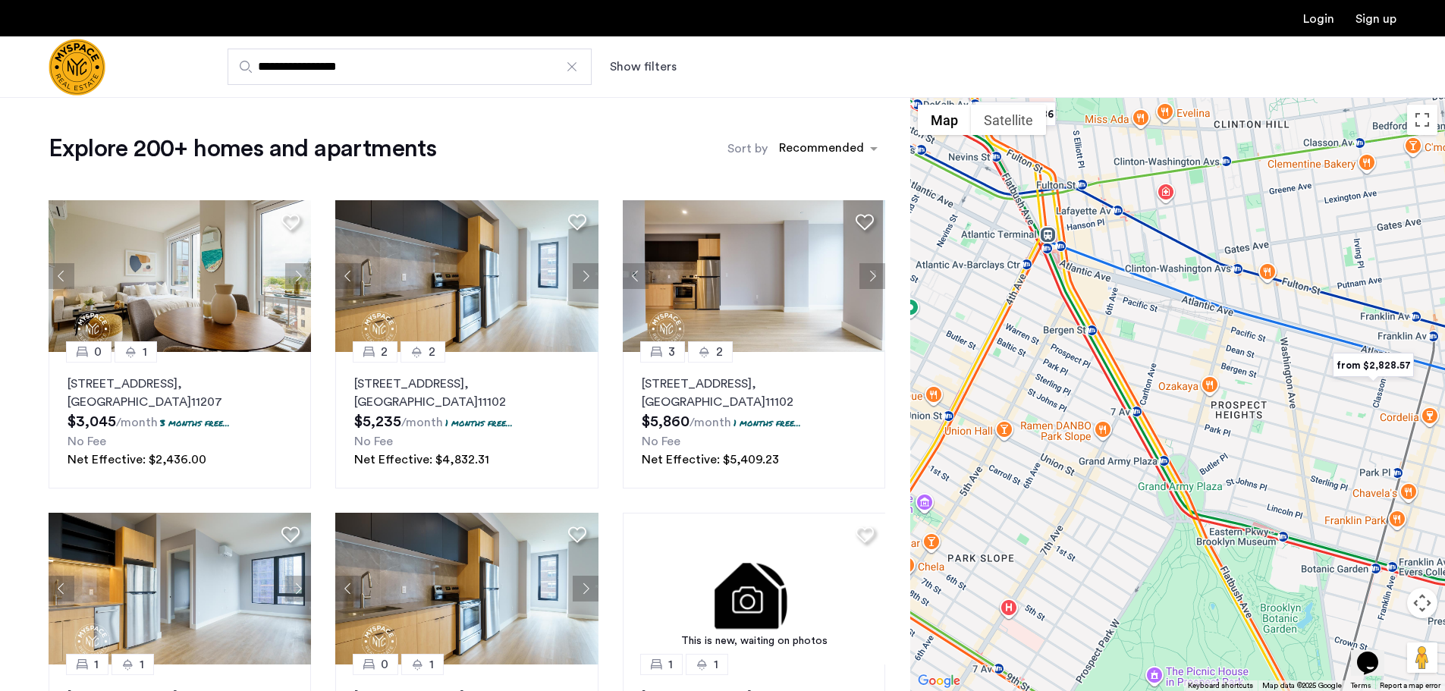
click at [1368, 369] on img "from $2,828.57" at bounding box center [1372, 365] width 93 height 34
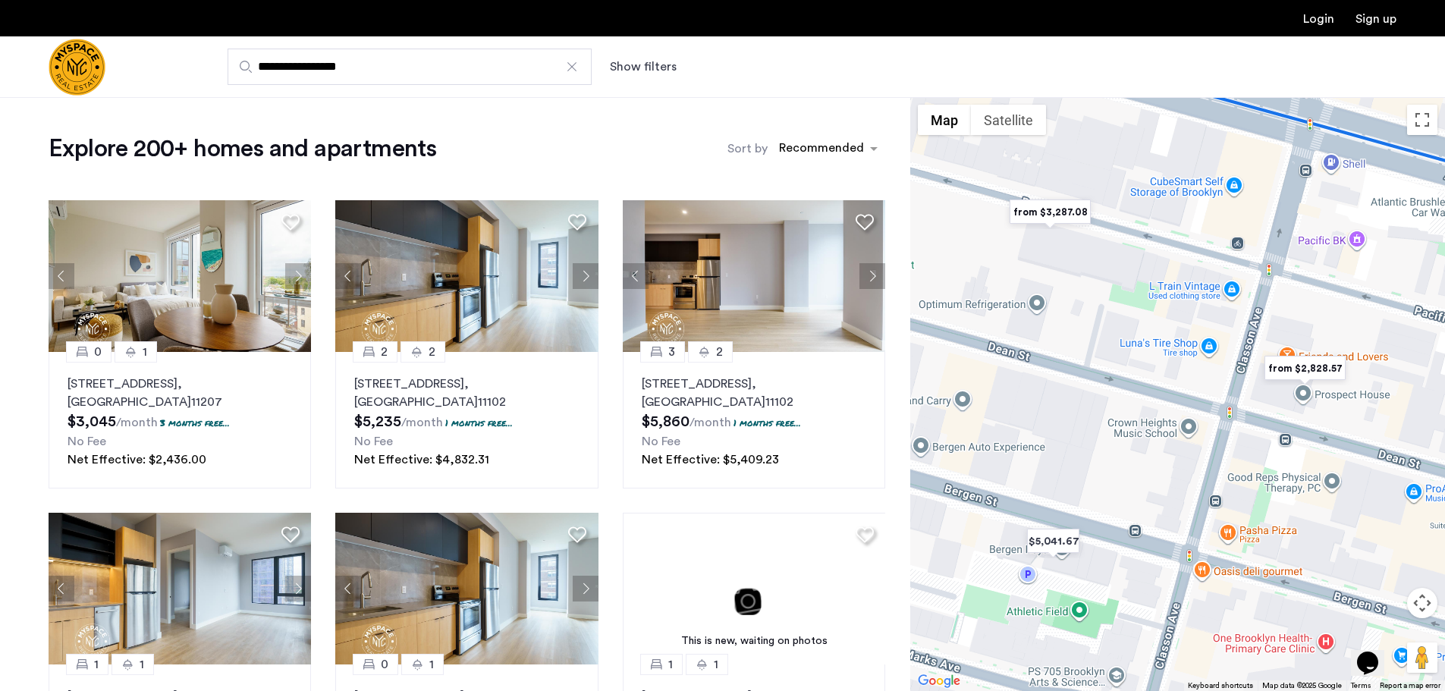
click at [1314, 369] on img "from $2,828.57" at bounding box center [1304, 368] width 93 height 34
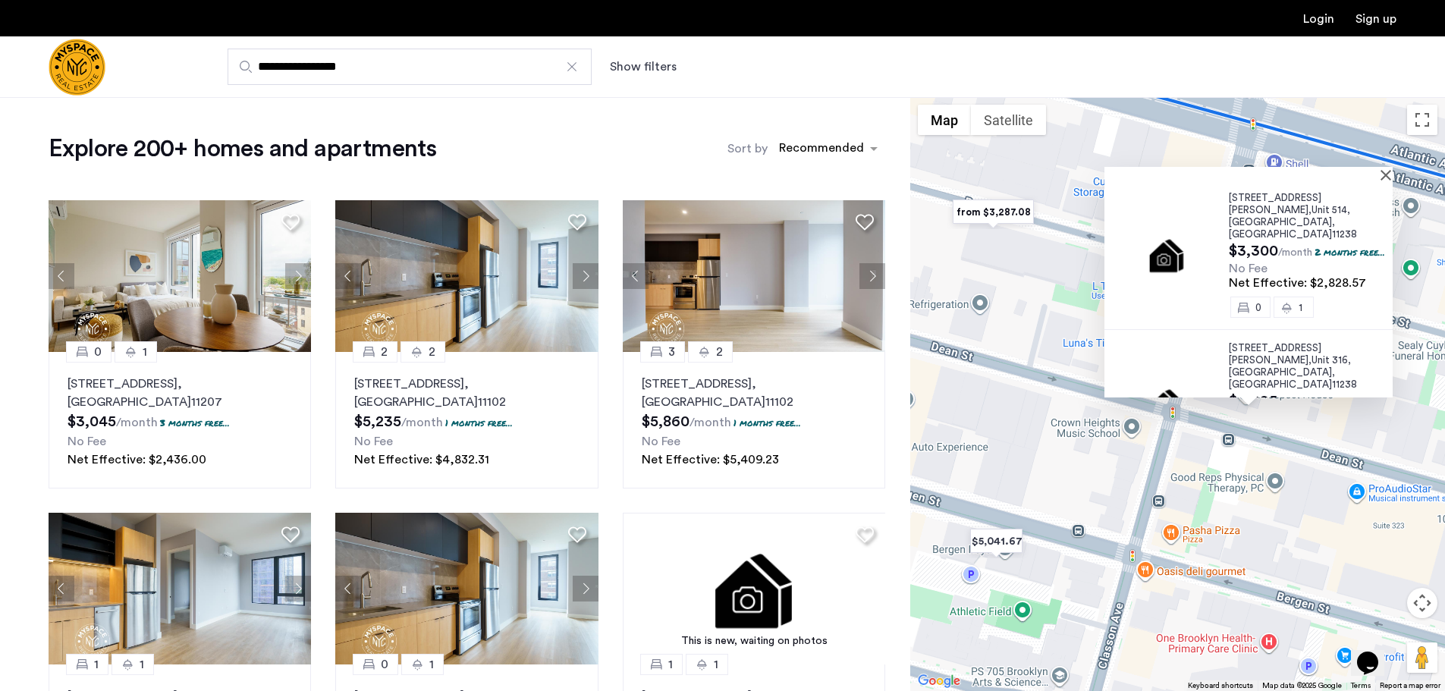
click at [1176, 231] on img at bounding box center [1166, 254] width 100 height 67
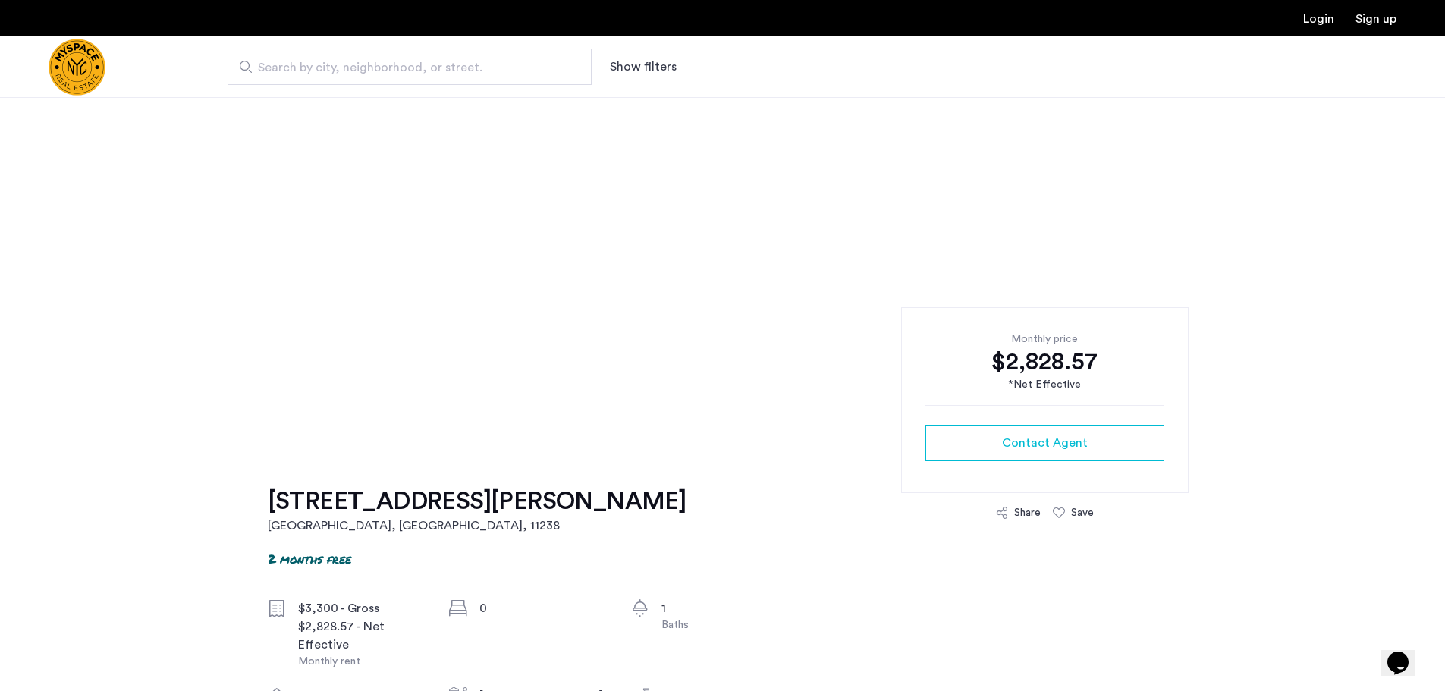
scroll to position [227, 0]
